Goal: Information Seeking & Learning: Check status

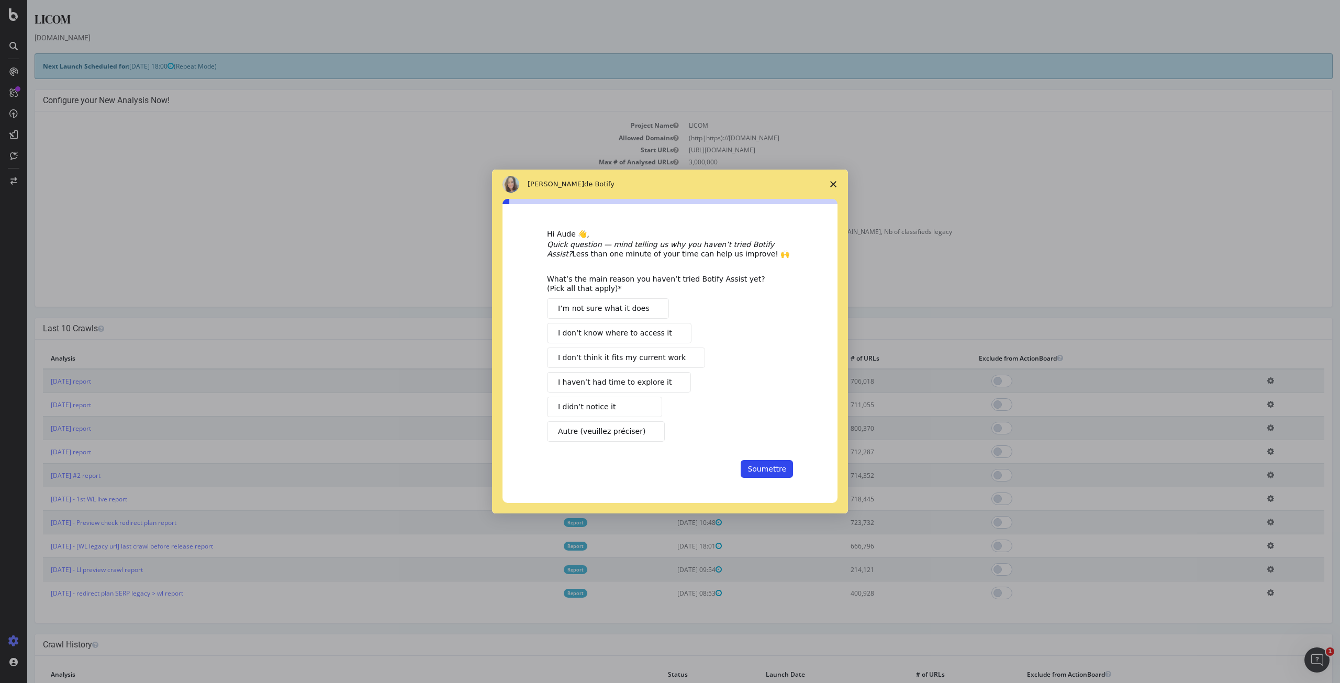
click at [836, 181] on span "Fermer l'enquête" at bounding box center [833, 184] width 29 height 29
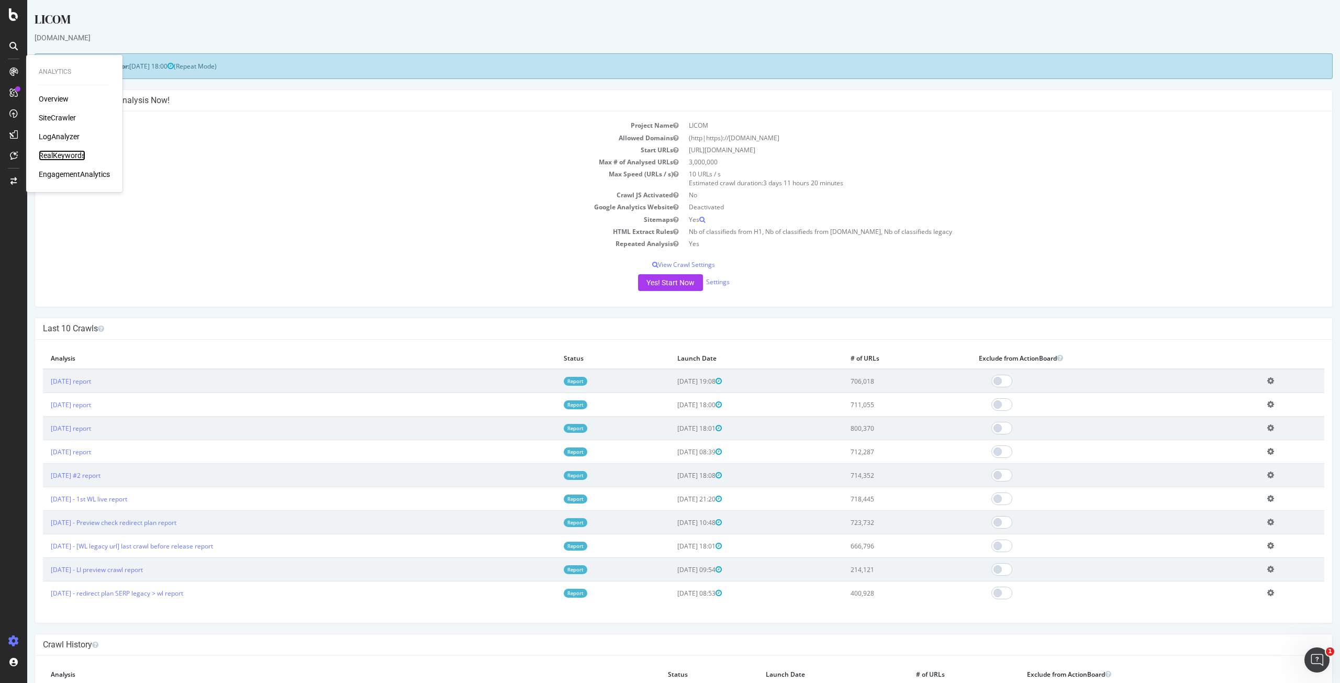
click at [67, 159] on div "RealKeywords" at bounding box center [62, 155] width 47 height 10
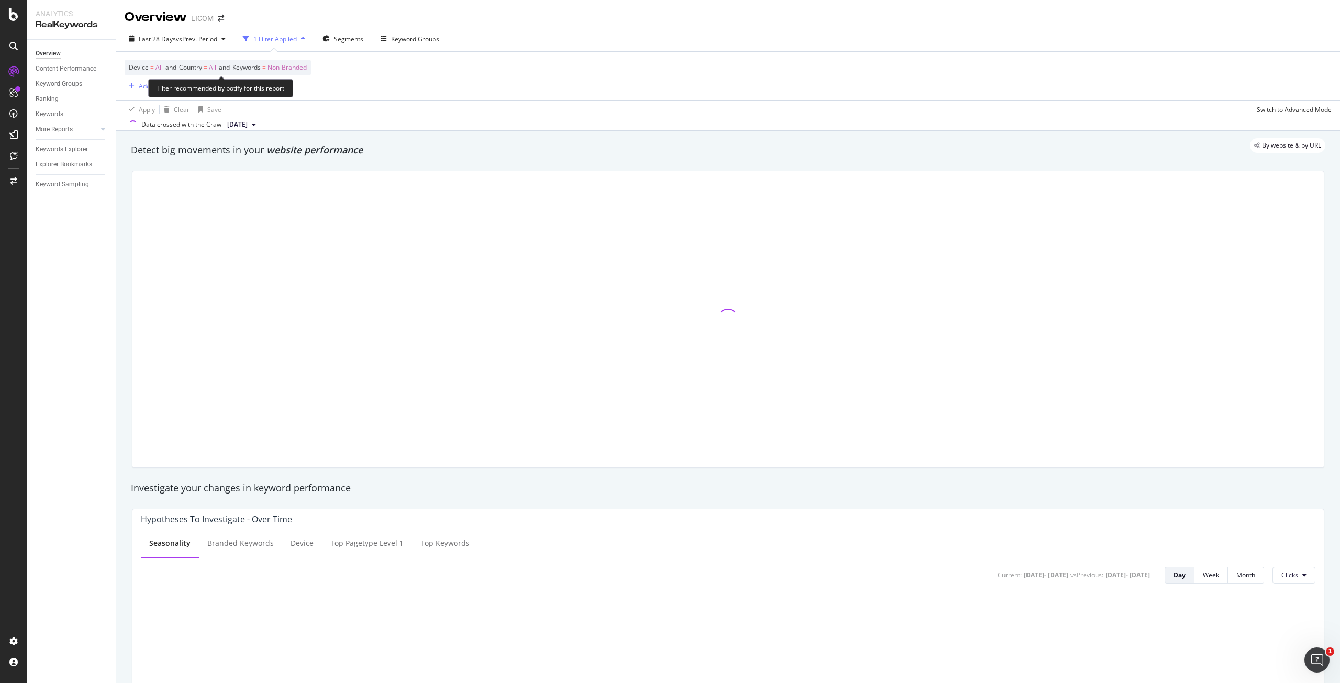
click at [294, 66] on span "Non-Branded" at bounding box center [286, 67] width 39 height 15
click at [296, 93] on icon "button" at bounding box center [297, 92] width 4 height 6
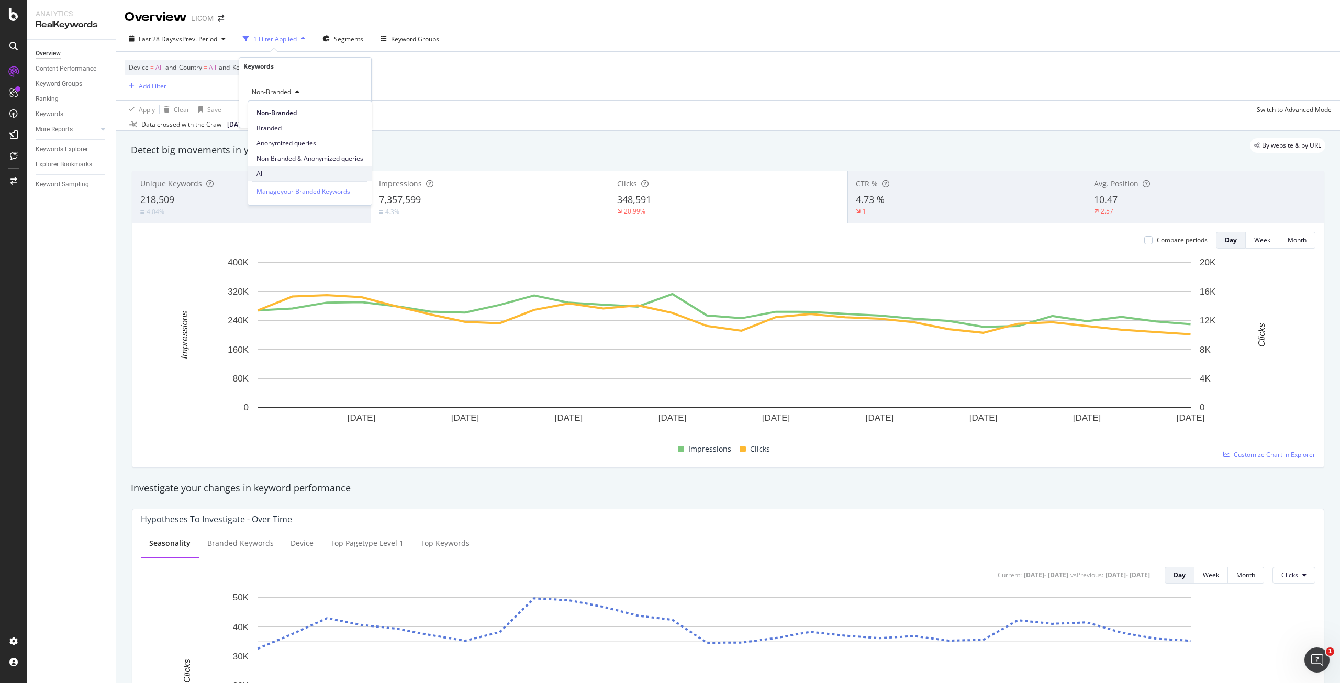
click at [274, 171] on span "All" at bounding box center [309, 173] width 107 height 9
click at [357, 116] on div "Apply" at bounding box center [354, 114] width 16 height 9
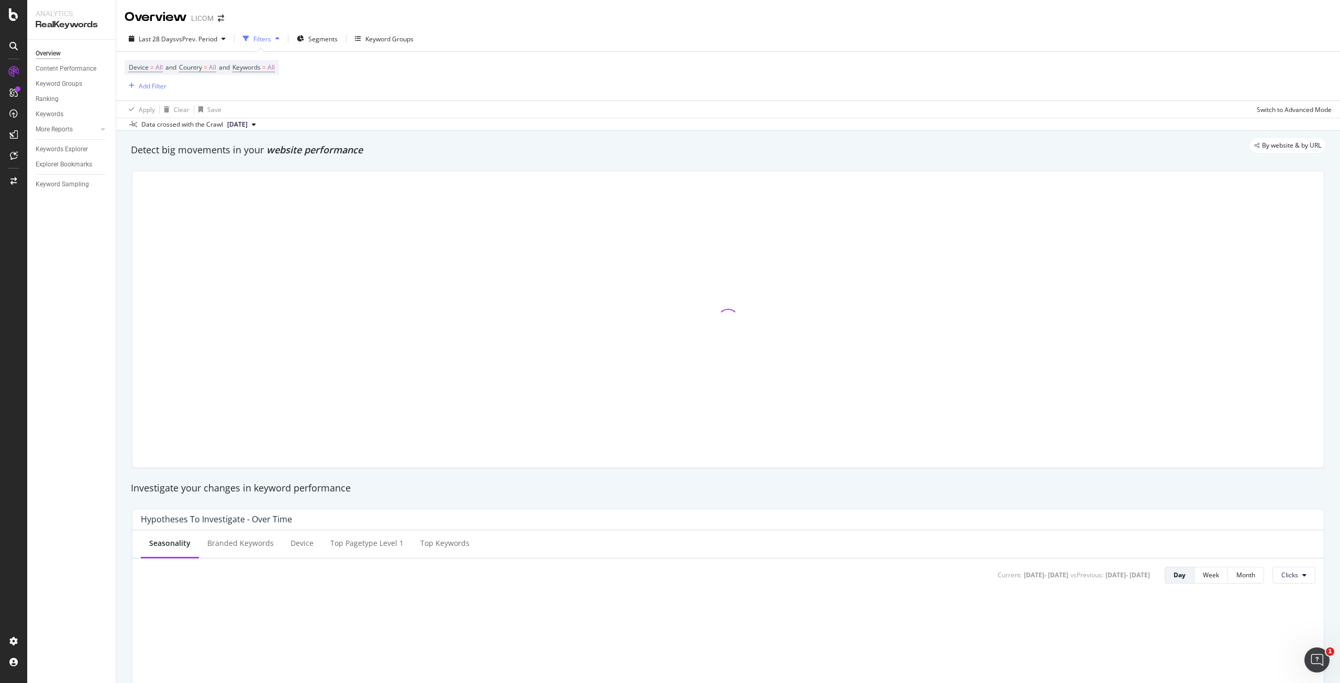
click at [565, 32] on div "Last 28 Days vs Prev. Period Filters Segments Keyword Groups" at bounding box center [728, 40] width 1224 height 21
click at [321, 42] on span "Segments" at bounding box center [322, 39] width 29 height 9
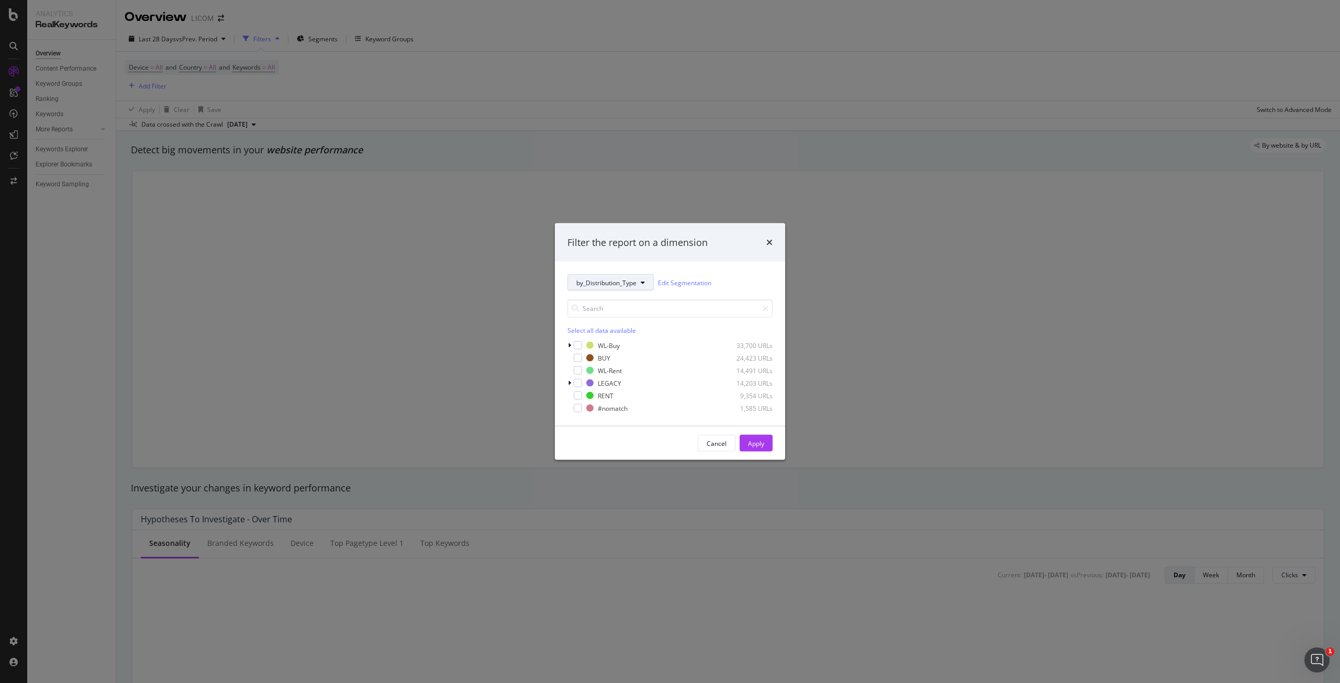
click at [645, 285] on icon "modal" at bounding box center [643, 282] width 4 height 6
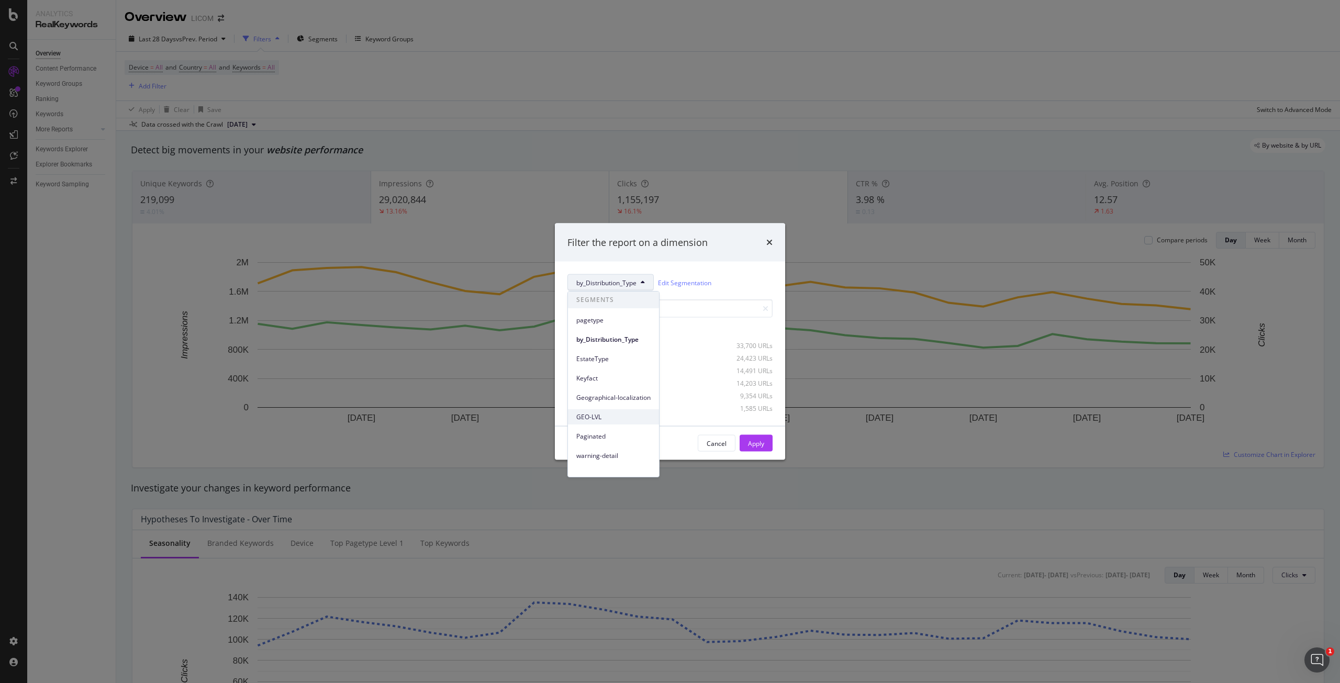
click at [618, 411] on div "GEO-LVL" at bounding box center [613, 416] width 91 height 15
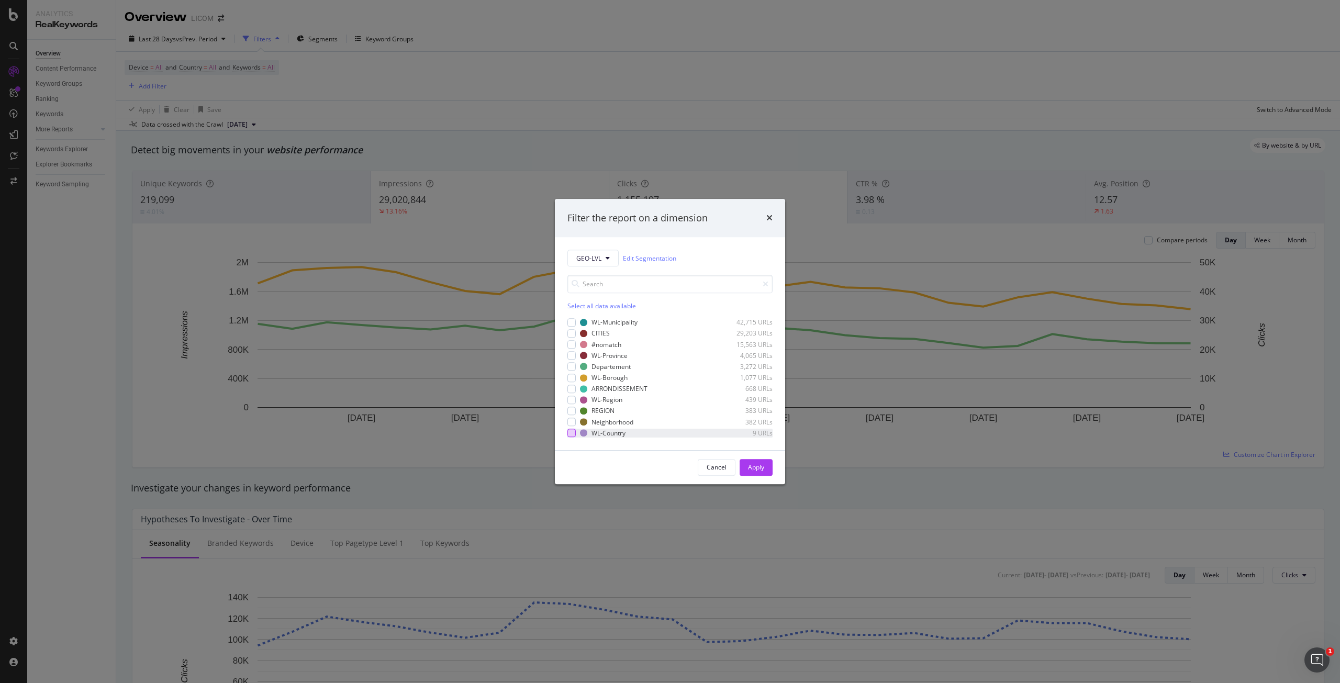
click at [571, 436] on div "modal" at bounding box center [571, 433] width 8 height 8
click at [765, 470] on button "Apply" at bounding box center [755, 467] width 33 height 17
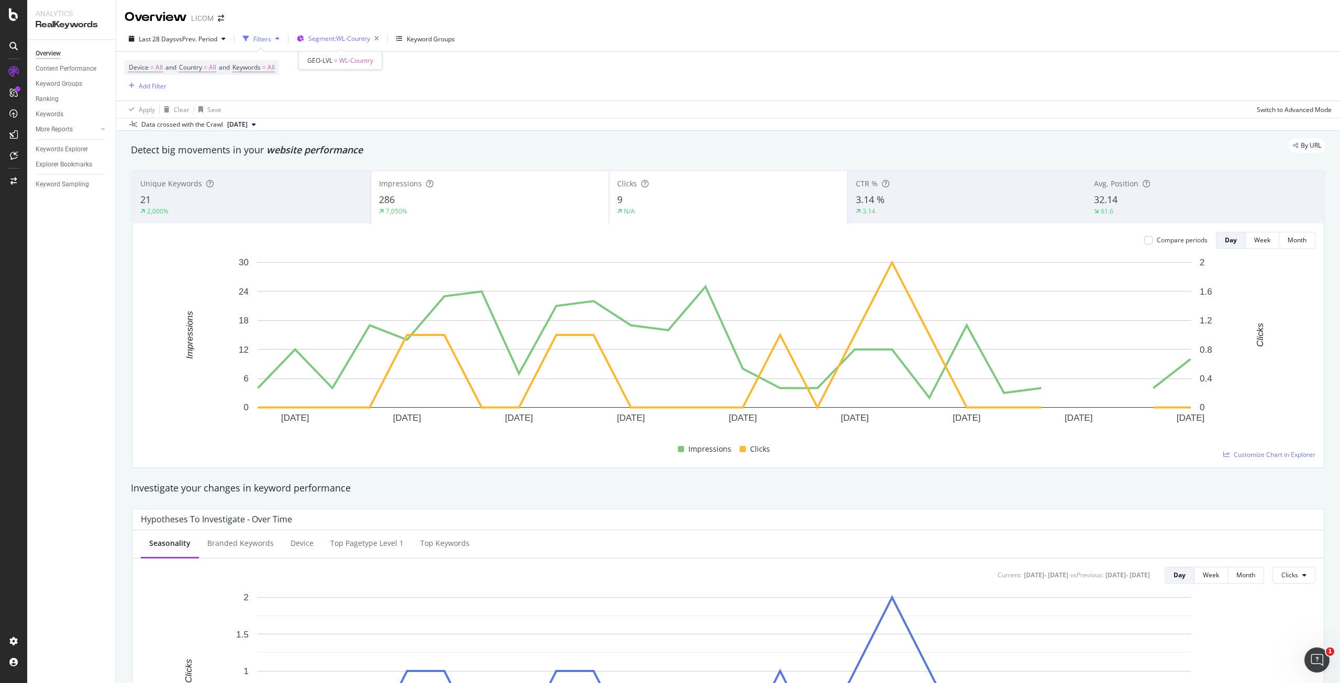
click at [340, 38] on span "Segment: WL-Country" at bounding box center [339, 38] width 62 height 9
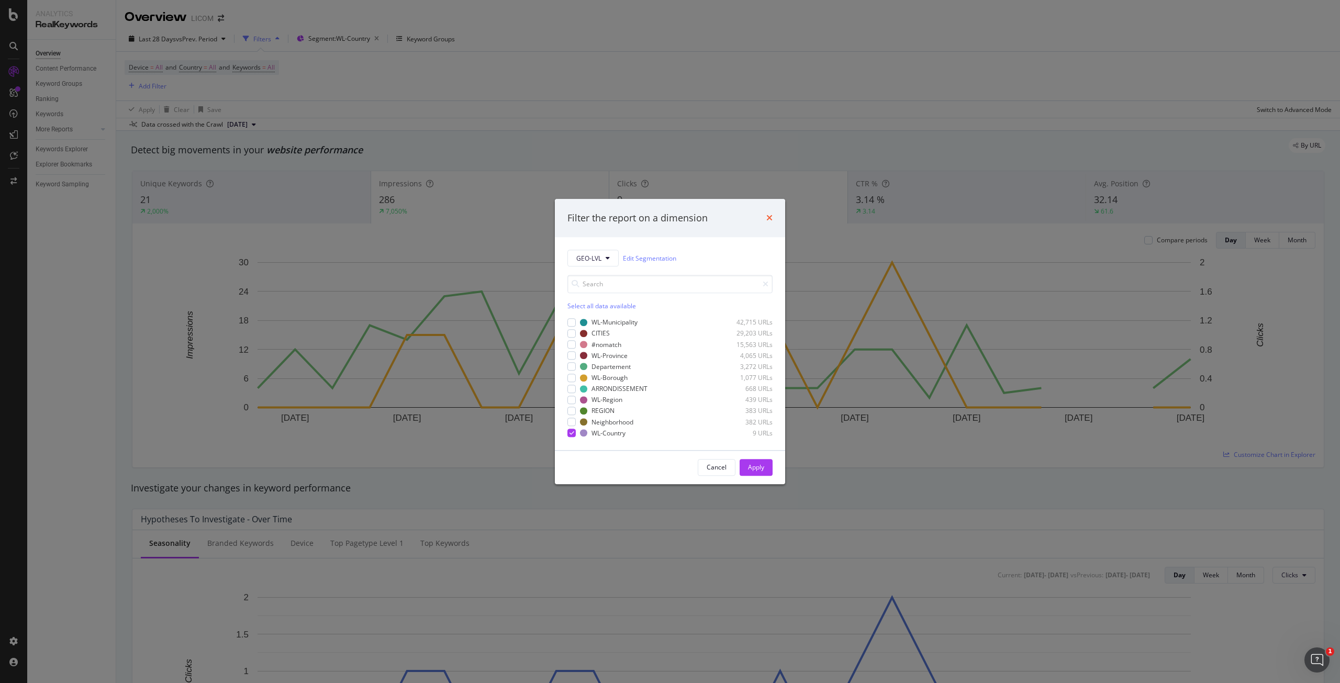
click at [770, 217] on icon "times" at bounding box center [769, 218] width 6 height 8
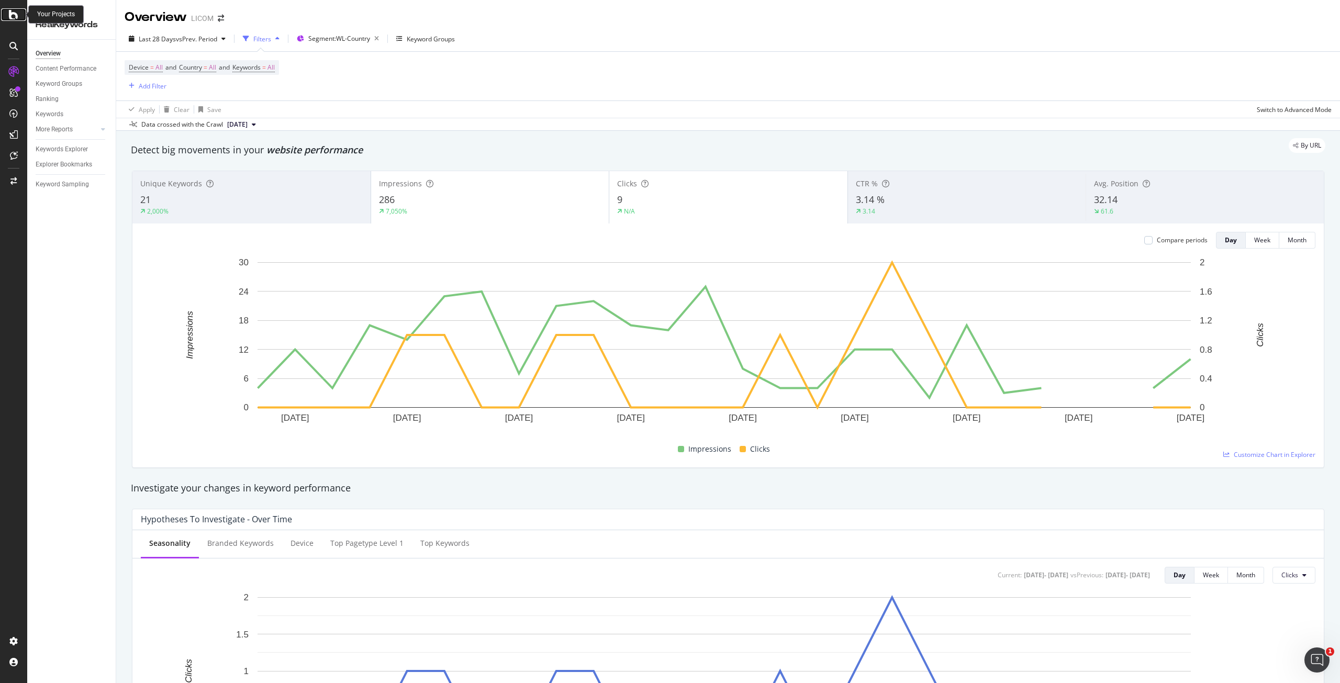
click at [16, 18] on icon at bounding box center [13, 14] width 9 height 13
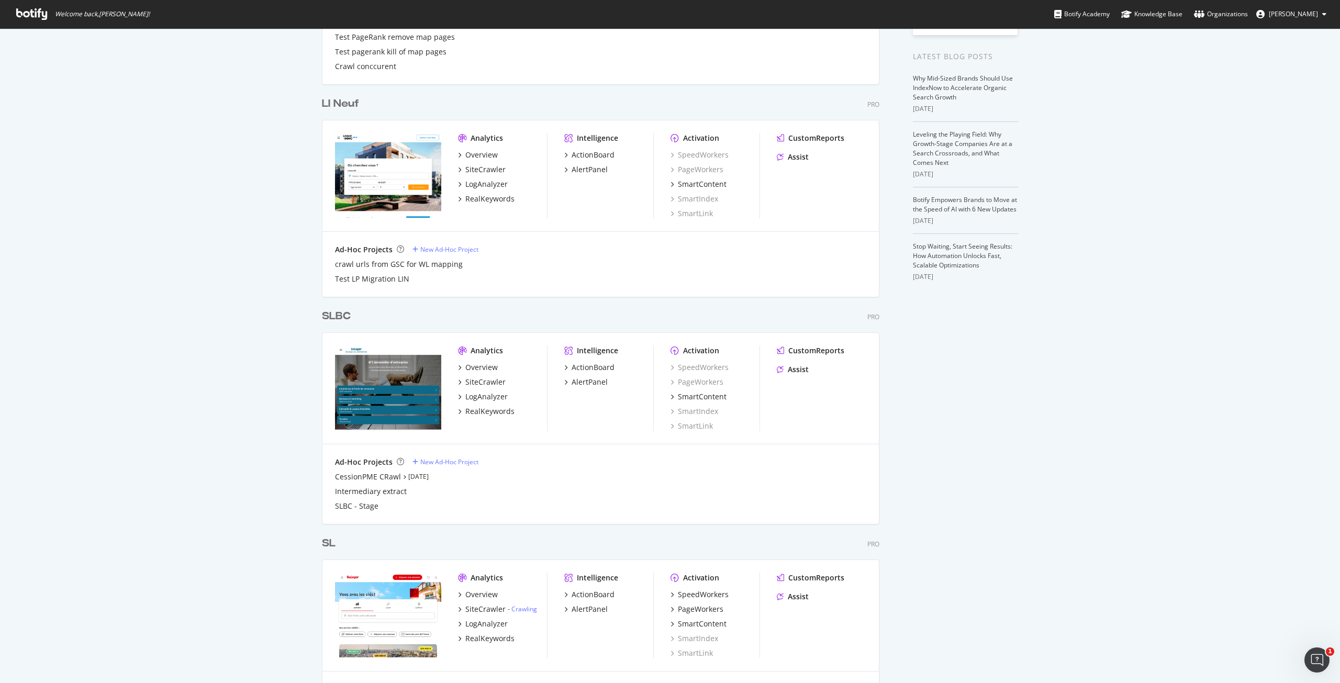
scroll to position [471, 0]
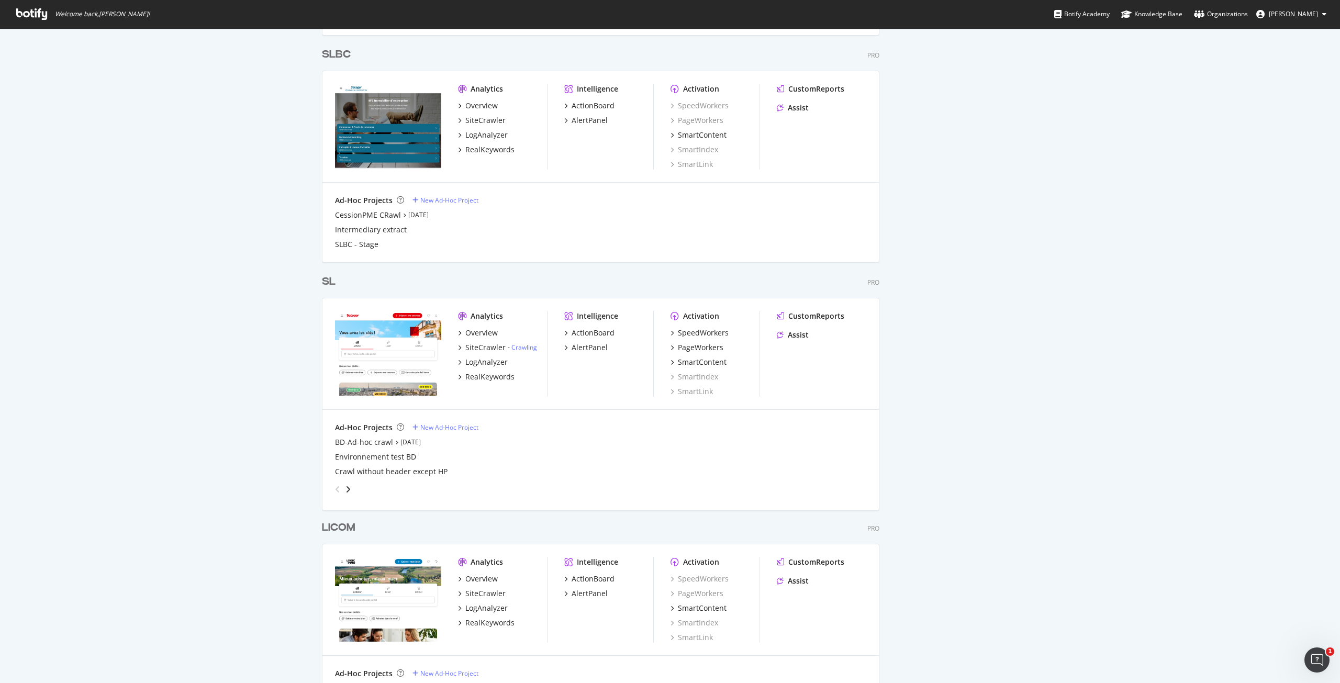
click at [326, 278] on div "SL" at bounding box center [329, 281] width 14 height 15
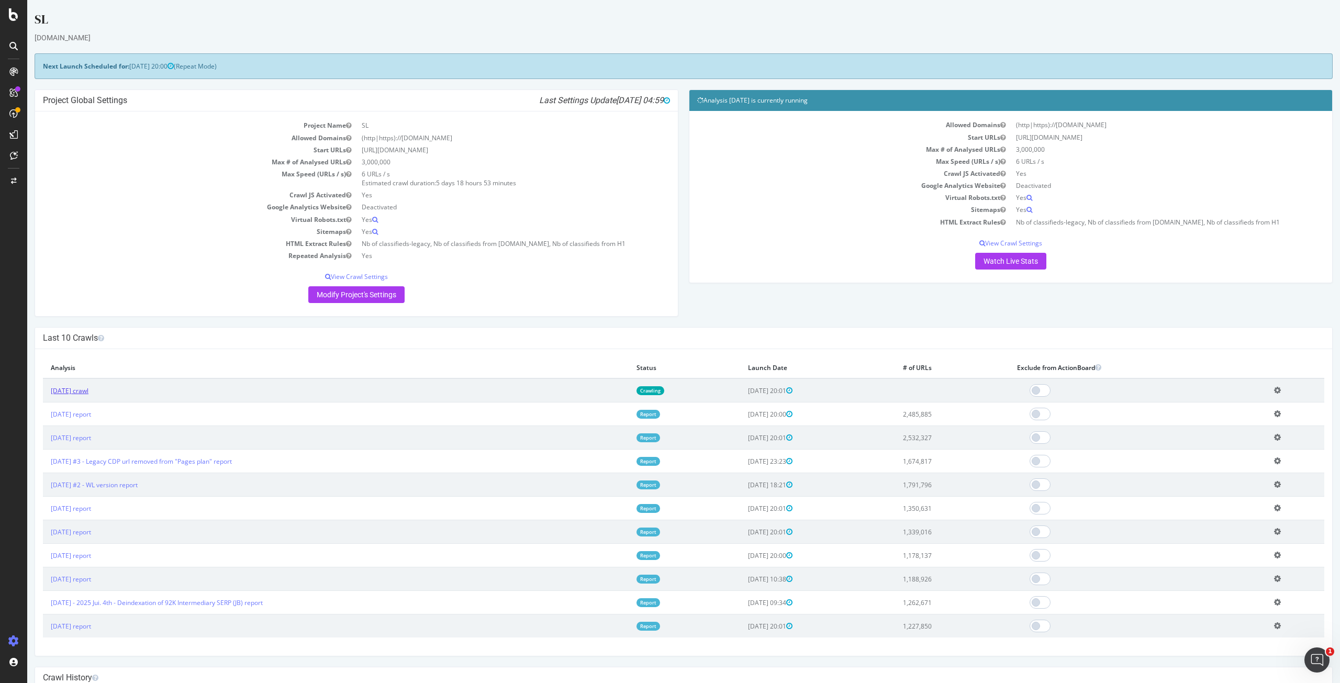
click at [88, 392] on link "[DATE] crawl" at bounding box center [70, 390] width 38 height 9
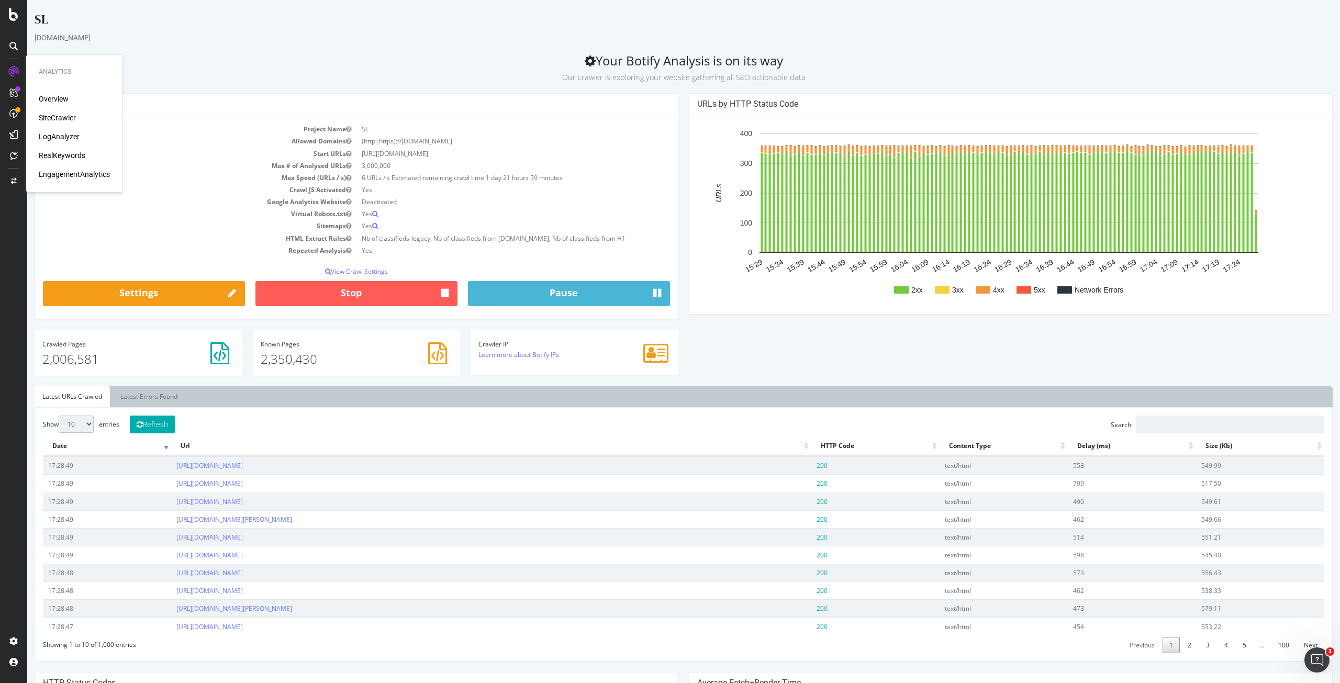
click at [61, 103] on div "Overview" at bounding box center [54, 99] width 30 height 10
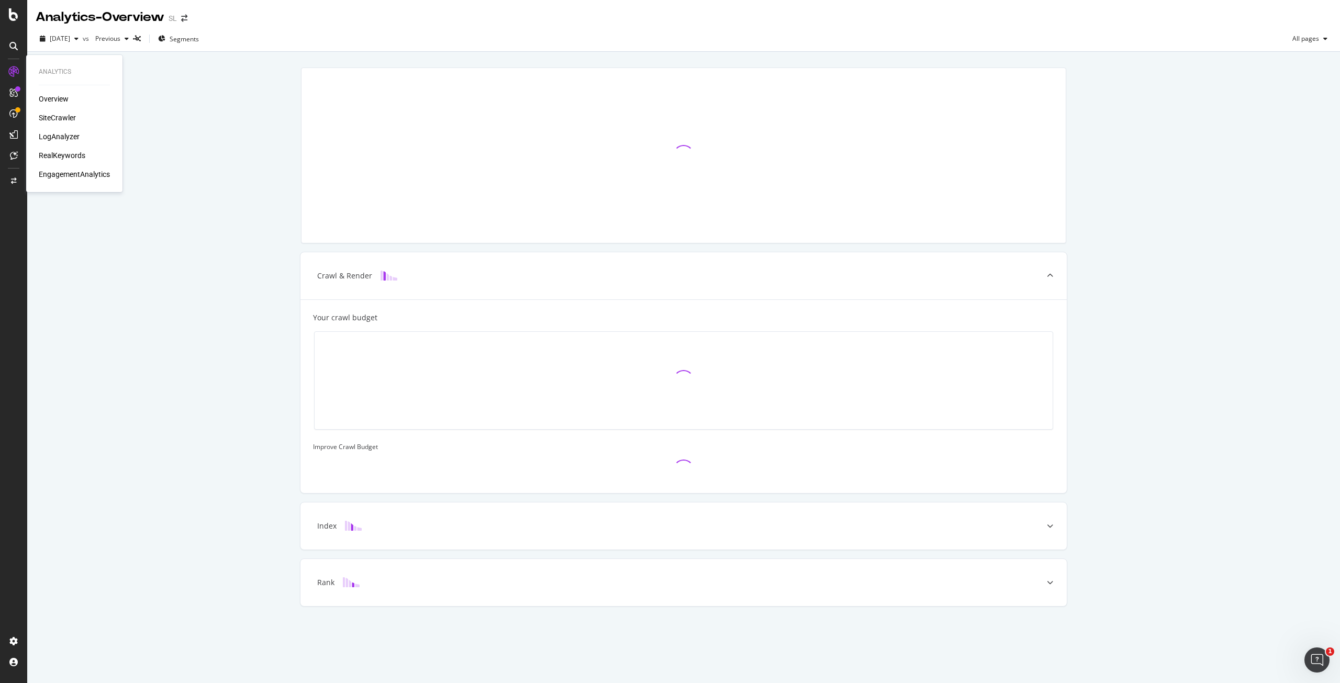
click at [65, 115] on div "SiteCrawler" at bounding box center [57, 118] width 37 height 10
